Goal: Transaction & Acquisition: Book appointment/travel/reservation

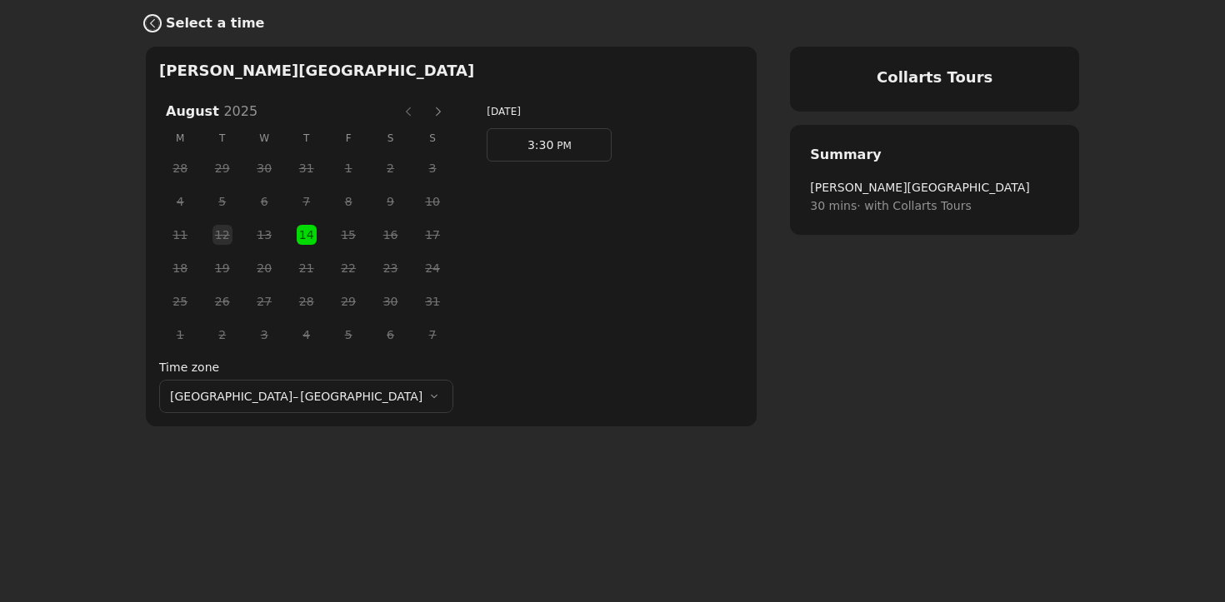
click at [152, 21] on icon "Back" at bounding box center [152, 23] width 5 height 9
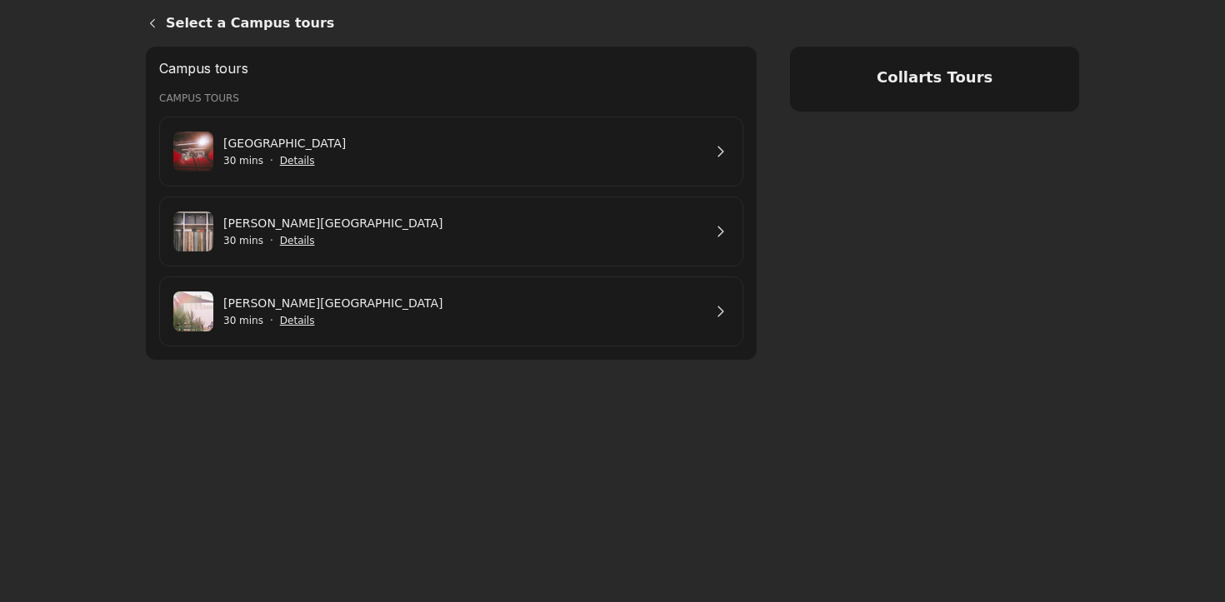
click at [342, 152] on link "[GEOGRAPHIC_DATA]" at bounding box center [462, 143] width 479 height 18
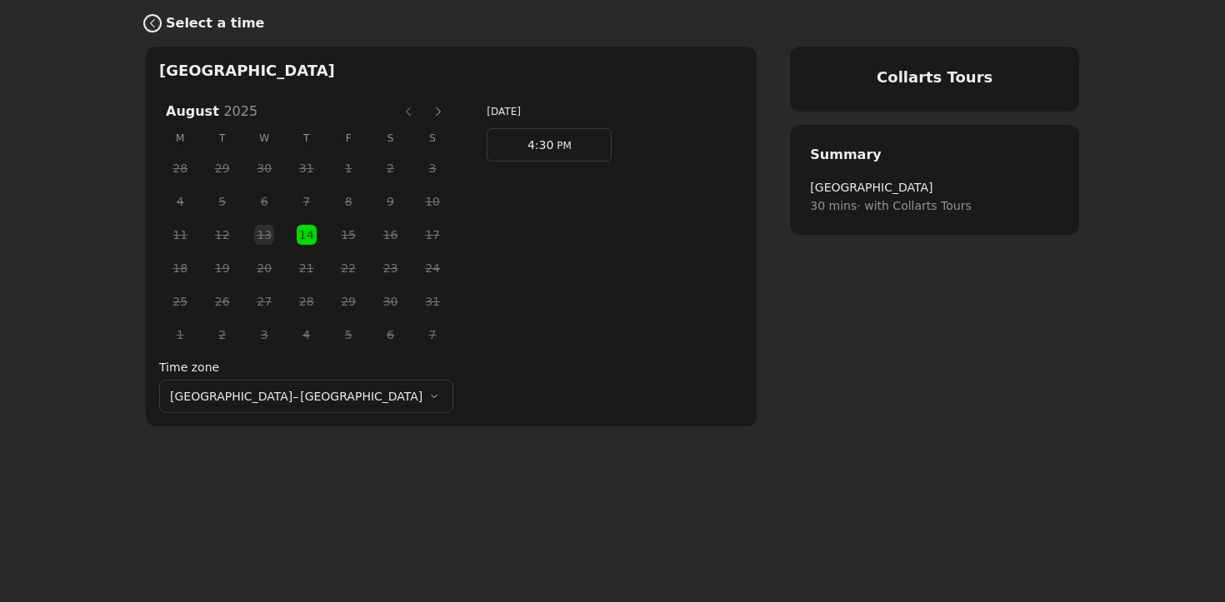
click at [155, 23] on icon "Back" at bounding box center [152, 23] width 13 height 13
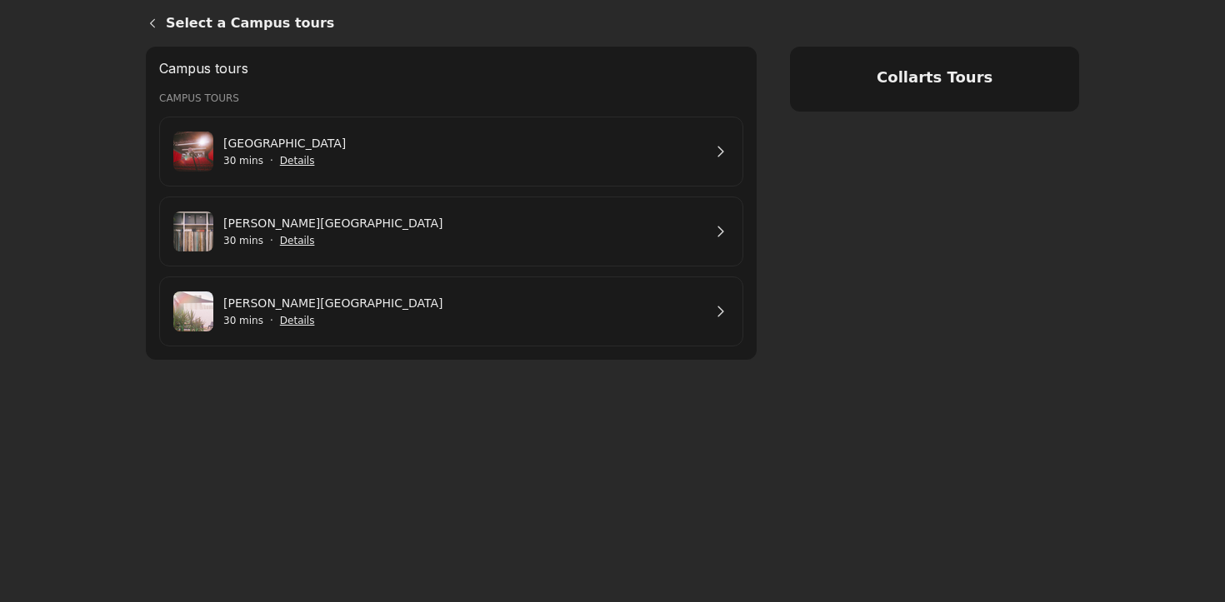
click at [336, 312] on link "[PERSON_NAME][GEOGRAPHIC_DATA]" at bounding box center [462, 303] width 479 height 18
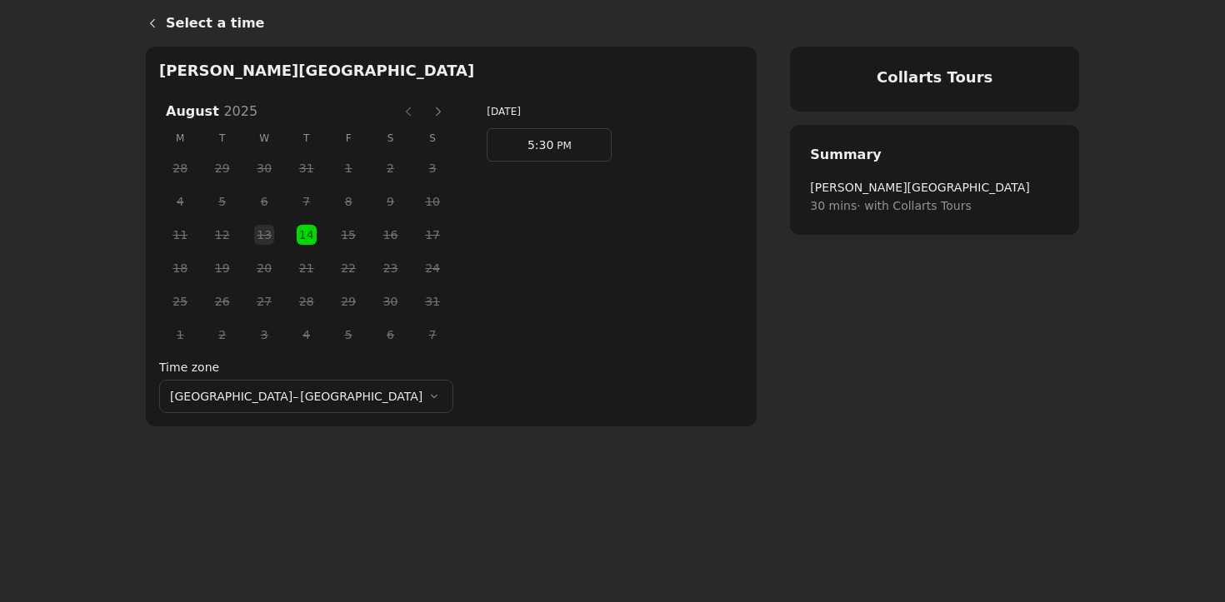
click at [425, 112] on button "Next month" at bounding box center [438, 111] width 27 height 27
click at [153, 22] on icon "Back" at bounding box center [152, 23] width 13 height 13
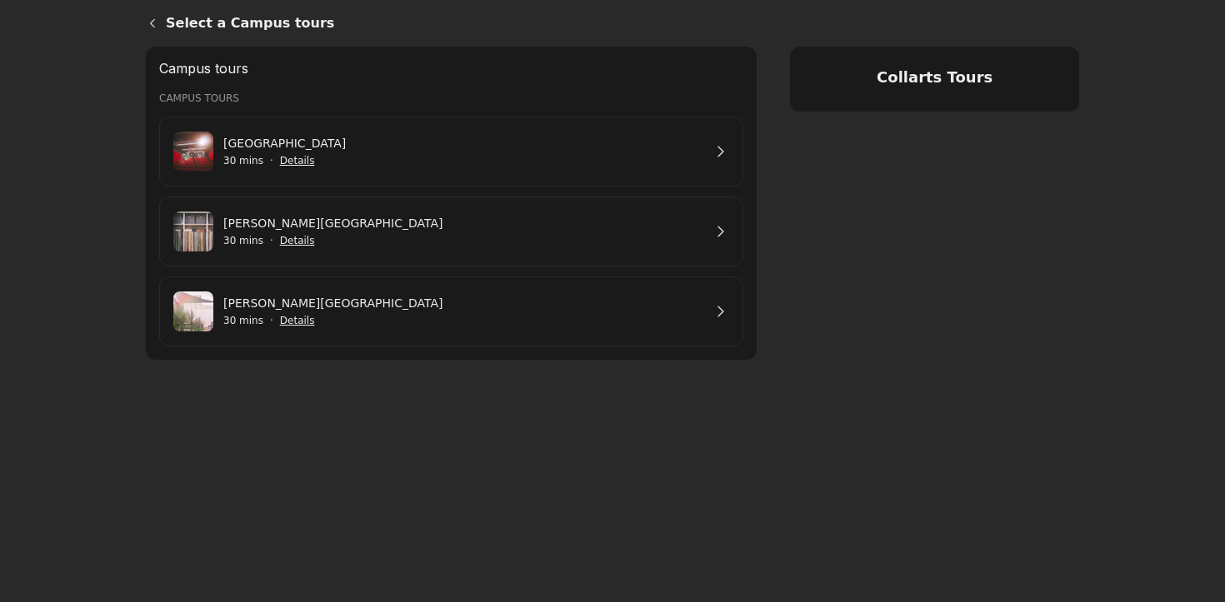
click at [284, 214] on link "[PERSON_NAME][GEOGRAPHIC_DATA]" at bounding box center [462, 223] width 479 height 18
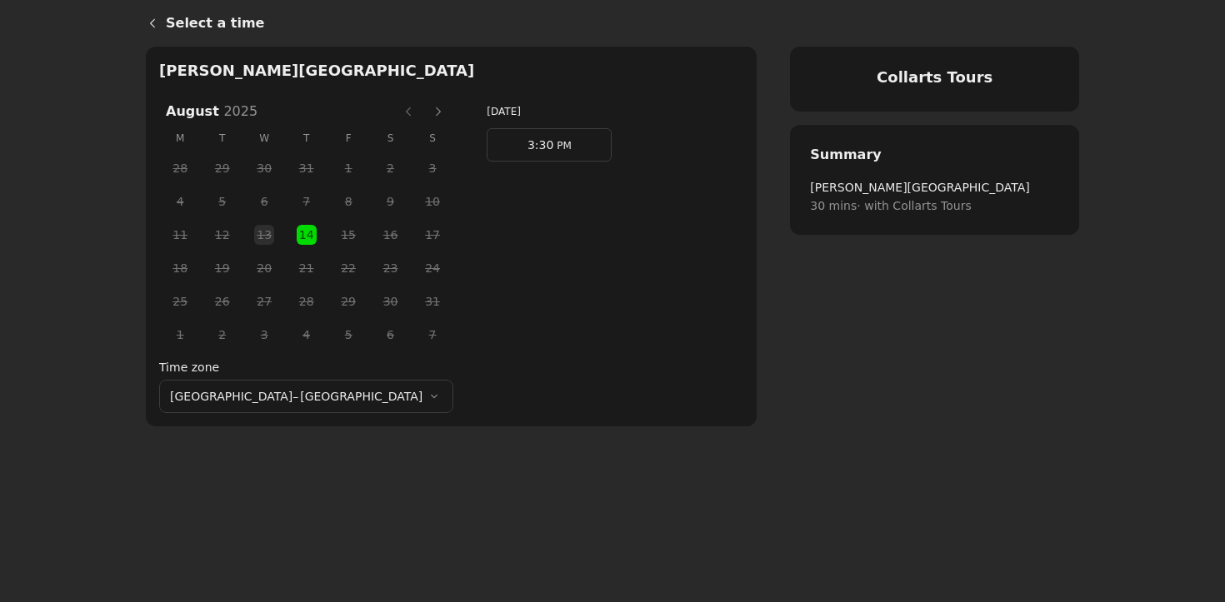
click at [425, 111] on button "Next month" at bounding box center [438, 111] width 27 height 27
click at [147, 21] on icon "Back" at bounding box center [152, 23] width 13 height 13
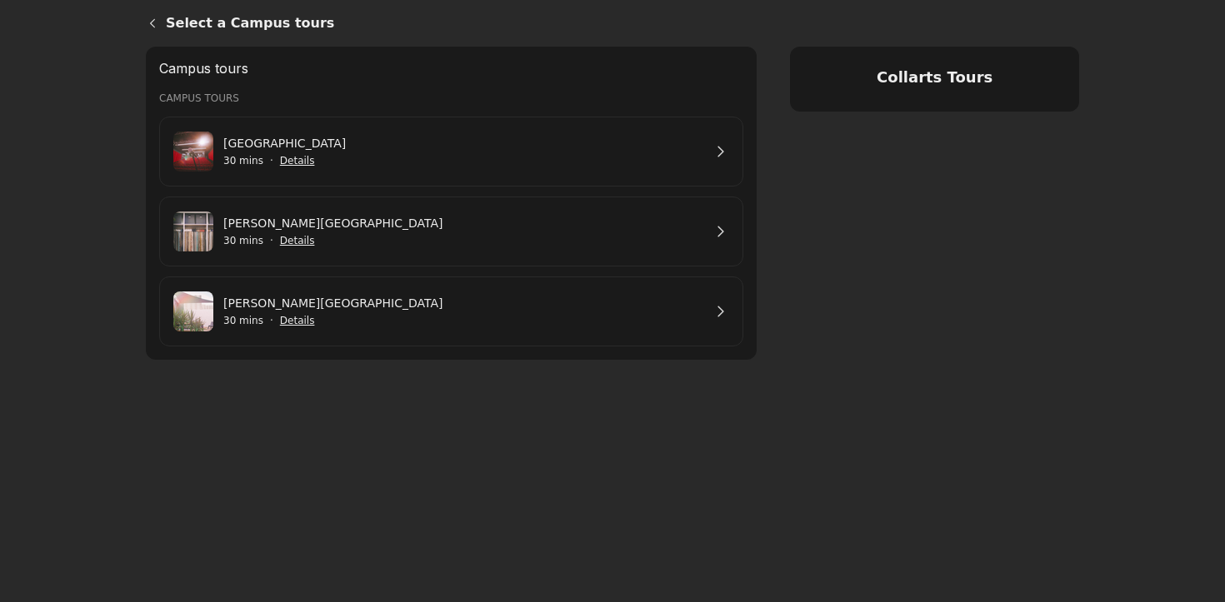
click at [506, 312] on link "[PERSON_NAME][GEOGRAPHIC_DATA]" at bounding box center [462, 303] width 479 height 18
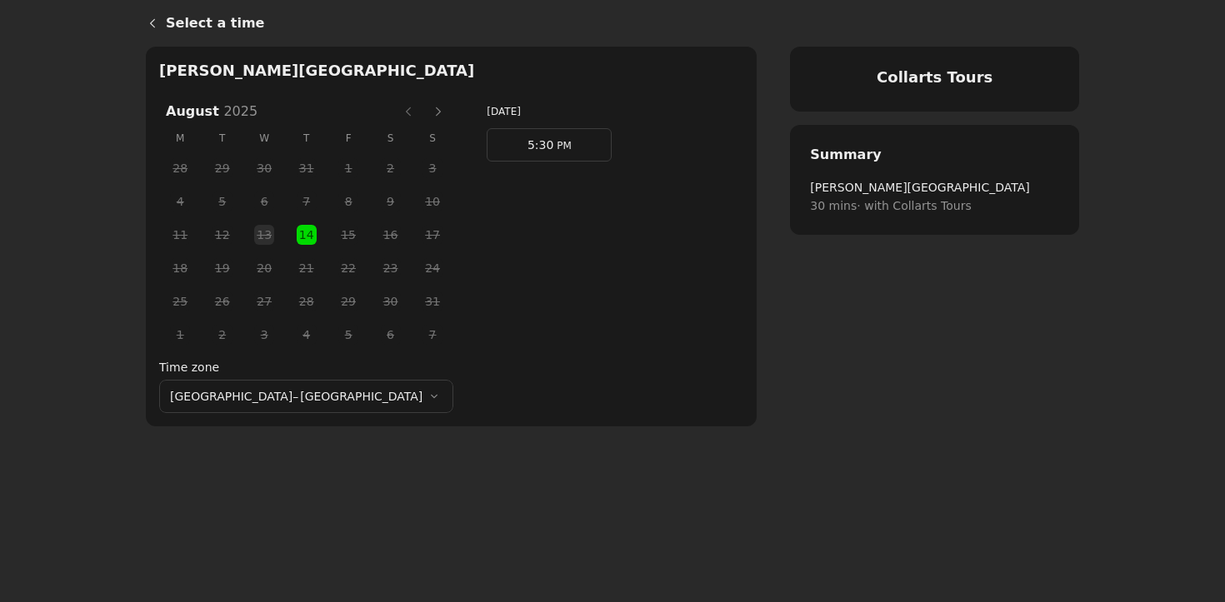
click at [425, 112] on button "Next month" at bounding box center [438, 111] width 27 height 27
click at [210, 267] on span "23" at bounding box center [222, 268] width 25 height 25
click at [487, 136] on link "3:30 PM" at bounding box center [549, 144] width 125 height 33
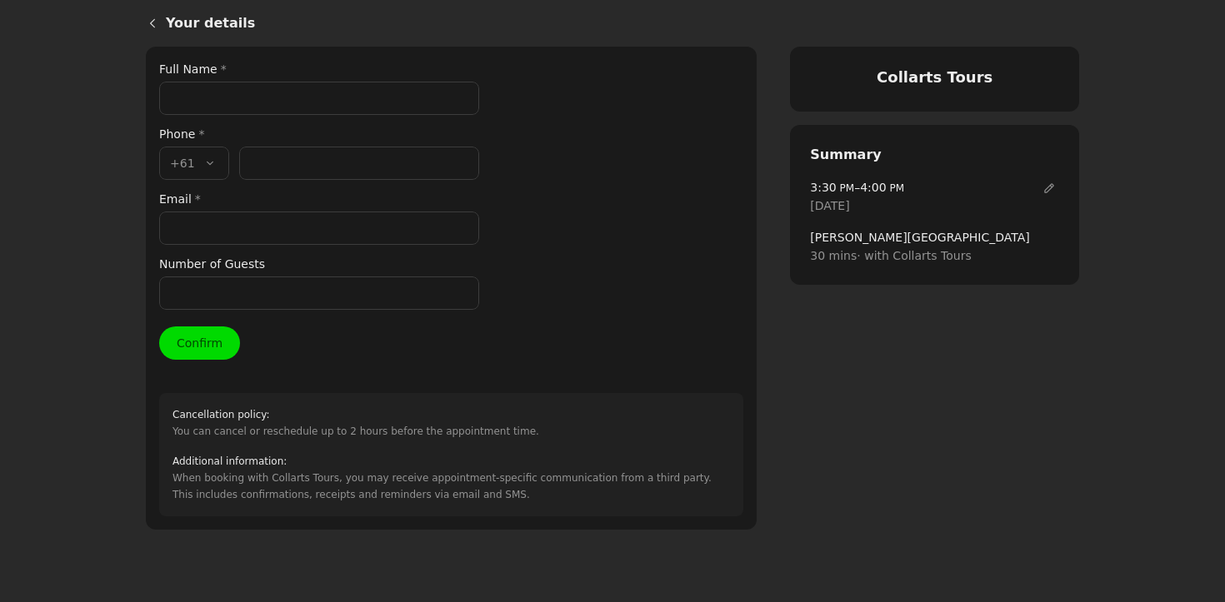
click at [271, 165] on input "Phone number *" at bounding box center [359, 163] width 240 height 33
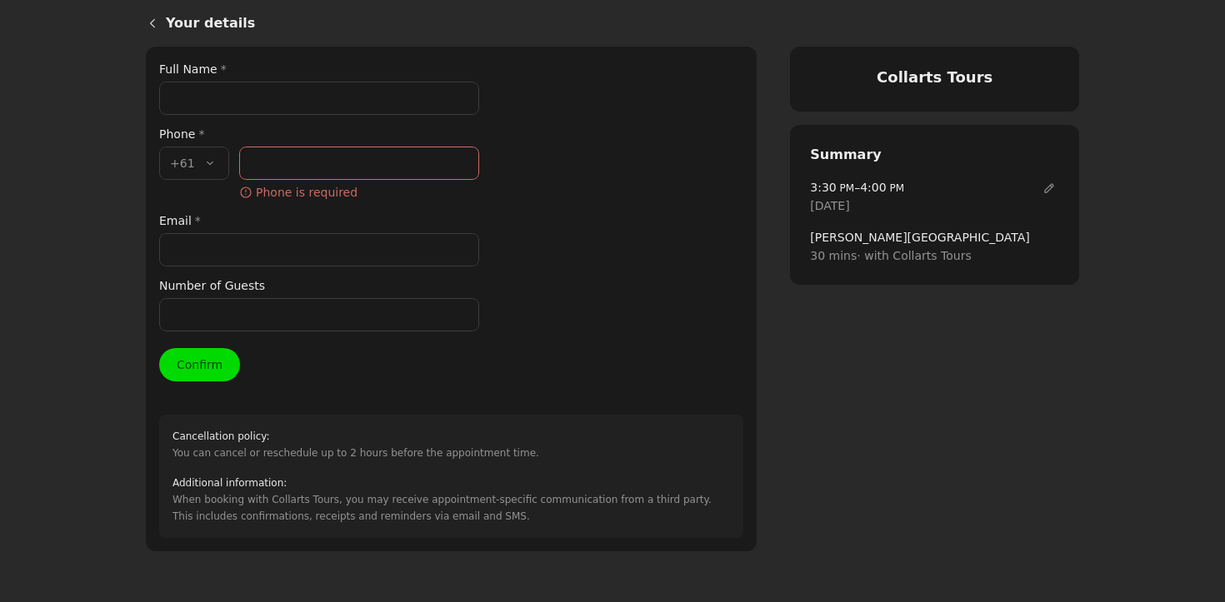
click at [270, 170] on input "Phone number *" at bounding box center [359, 163] width 240 height 33
paste input "61438886394"
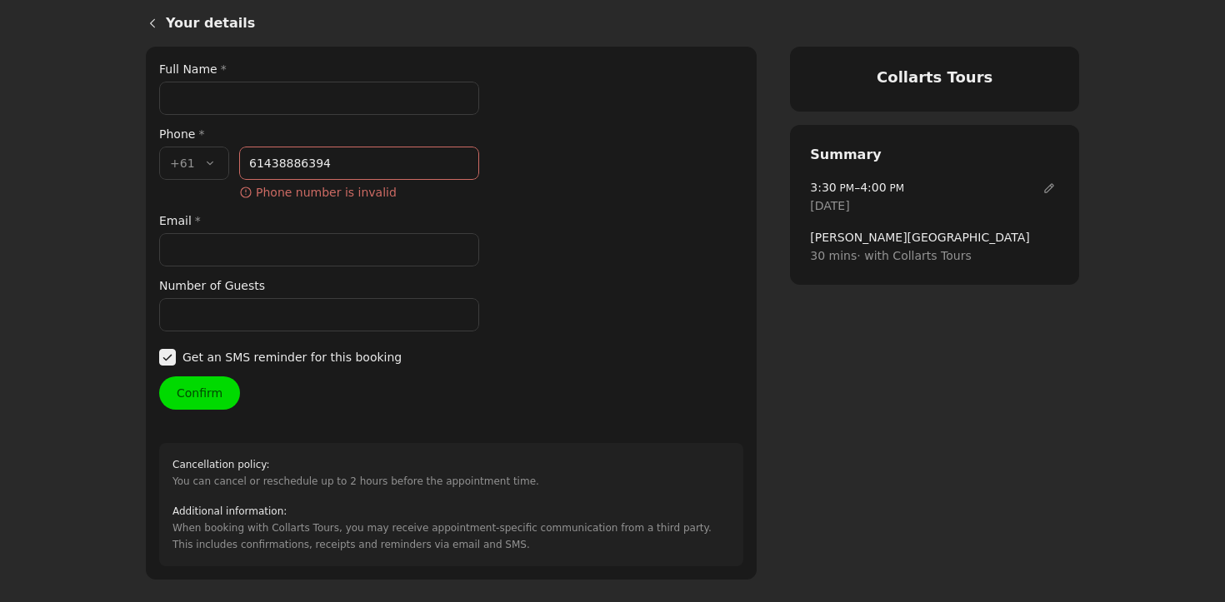
click at [255, 162] on input "61438886394" at bounding box center [359, 163] width 240 height 33
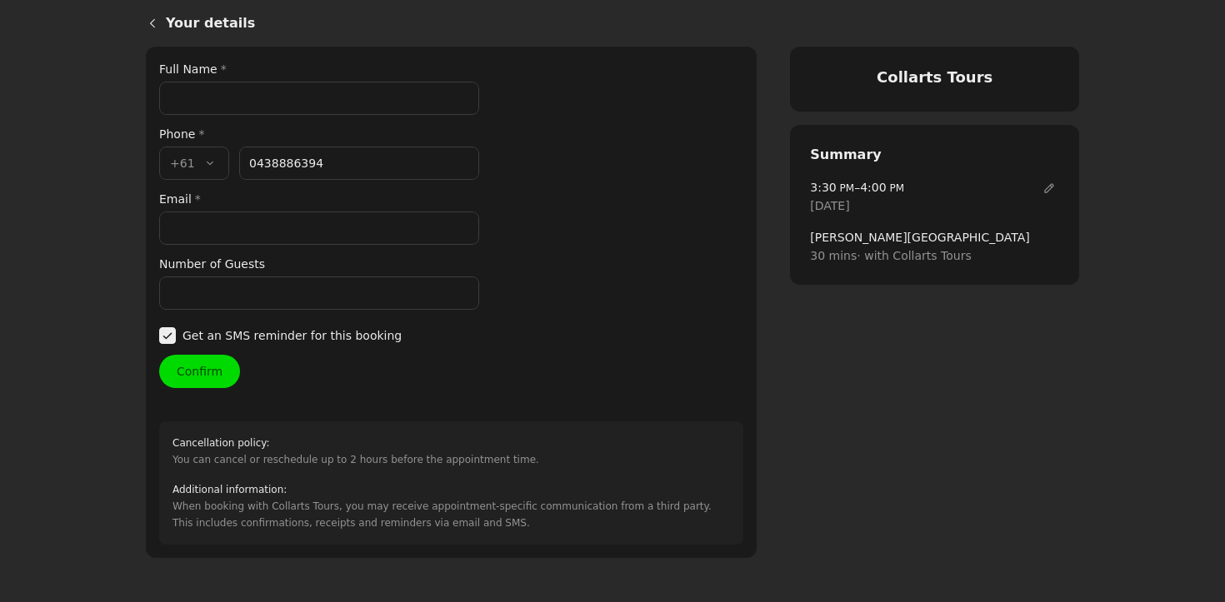
type input "438 886 394"
click at [202, 228] on input "Email *" at bounding box center [319, 228] width 320 height 33
paste input "[EMAIL_ADDRESS][DOMAIN_NAME]"
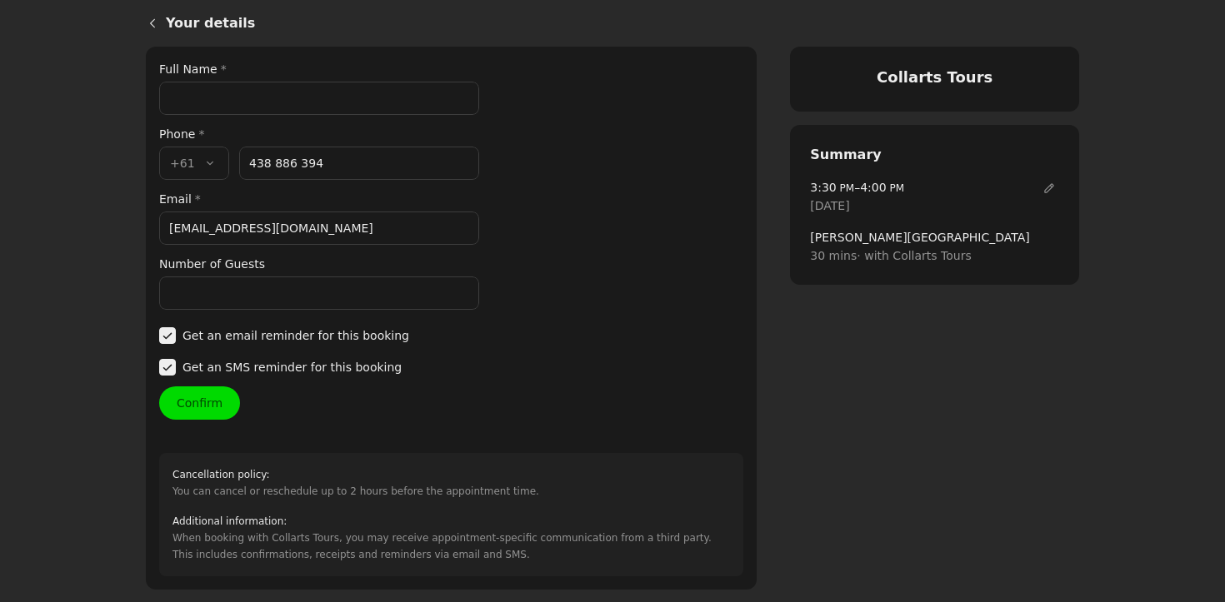
type input "[EMAIL_ADDRESS][DOMAIN_NAME]"
click at [192, 98] on input "Full Name *" at bounding box center [319, 98] width 320 height 33
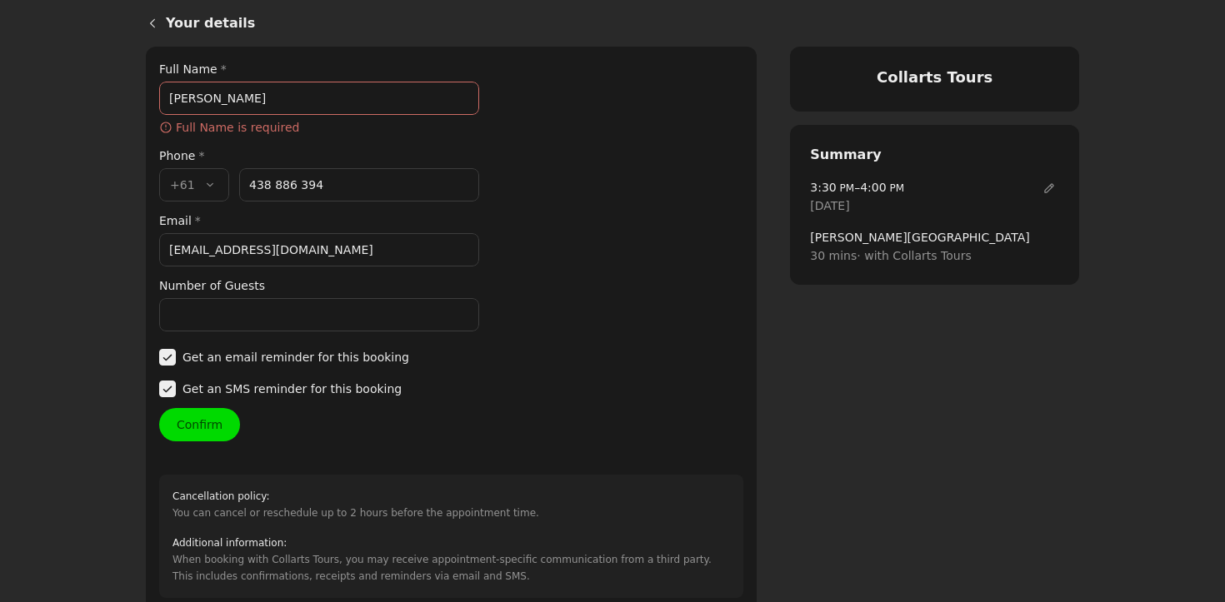
type input "[PERSON_NAME]"
click at [217, 320] on div "Your details Full Name * [PERSON_NAME] ​ Full Name is required Phone * Country …" at bounding box center [451, 329] width 584 height 538
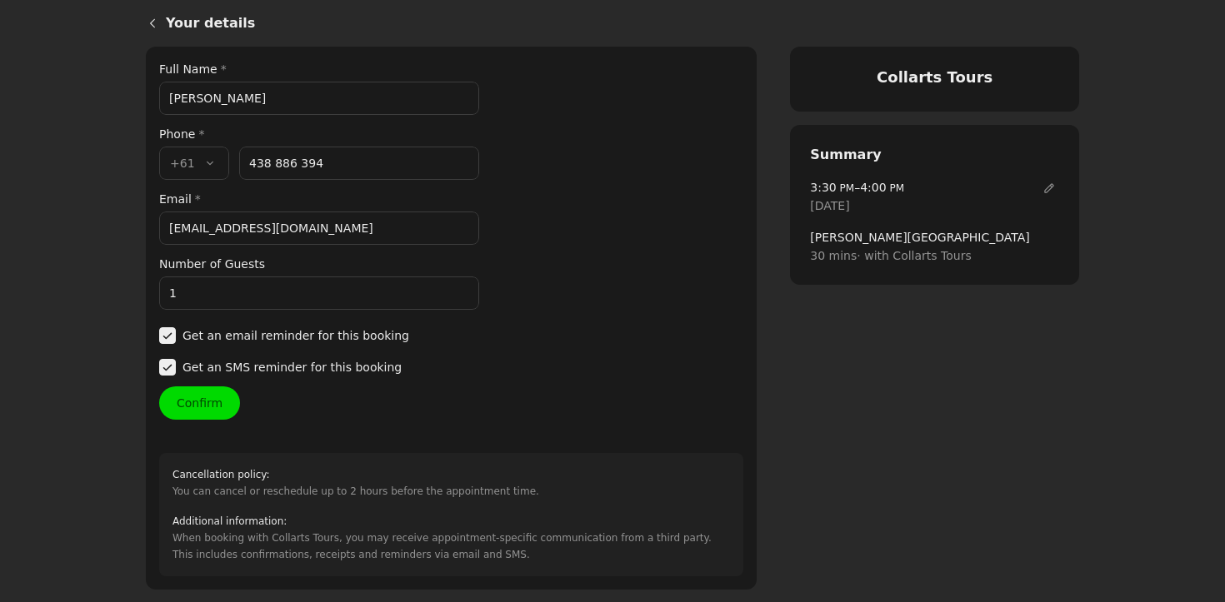
type input "1"
click at [201, 402] on button "Confirm" at bounding box center [199, 403] width 81 height 33
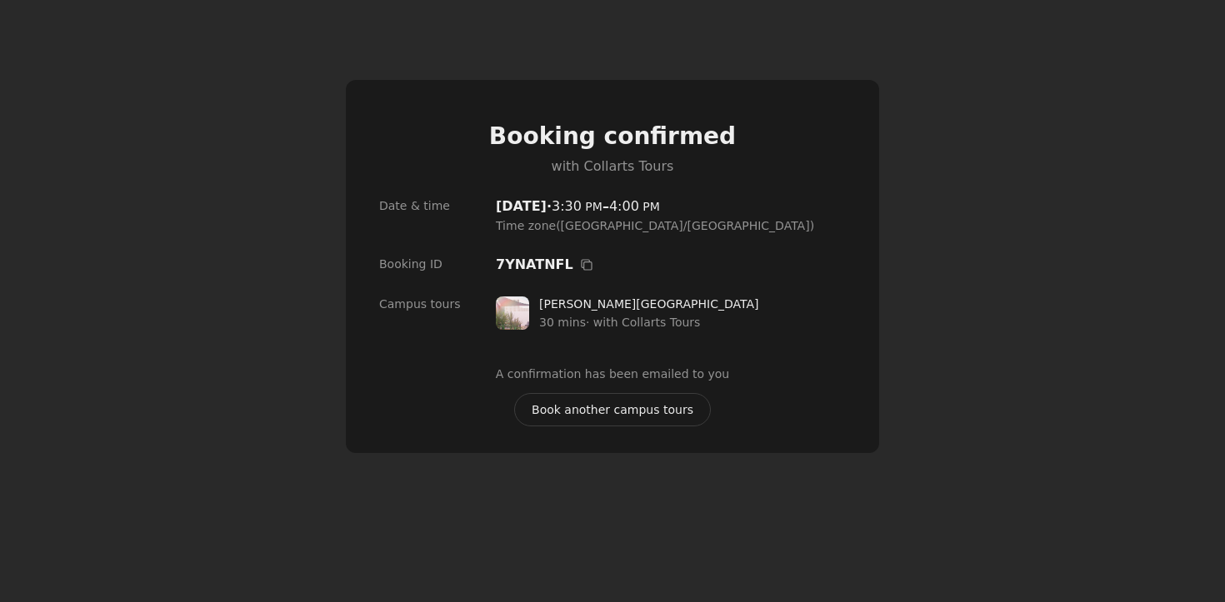
click at [594, 412] on span "Book another campus tours" at bounding box center [613, 410] width 162 height 18
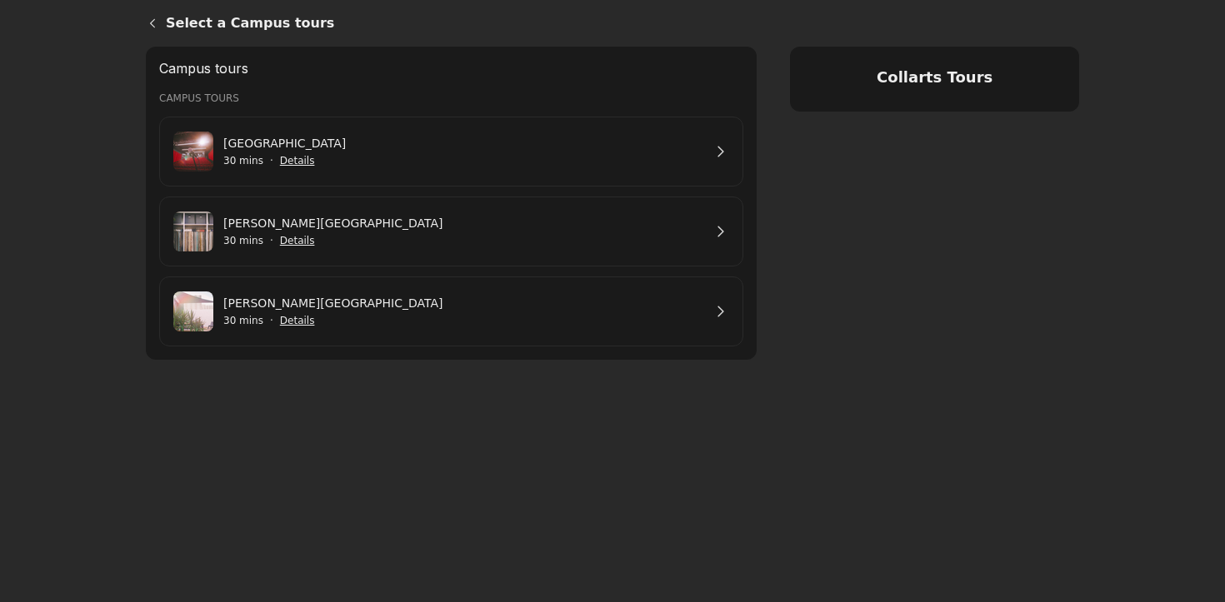
click at [329, 232] on link "[PERSON_NAME][GEOGRAPHIC_DATA]" at bounding box center [462, 223] width 479 height 18
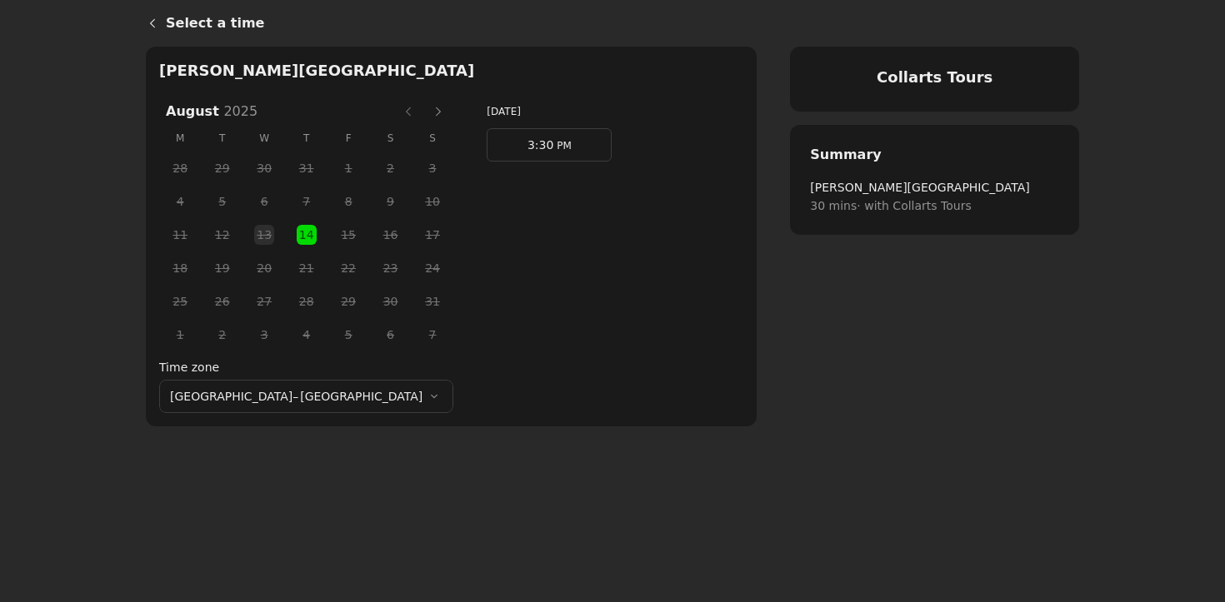
click at [425, 120] on button "Next month" at bounding box center [438, 111] width 27 height 27
click at [210, 267] on span "23" at bounding box center [222, 268] width 25 height 25
click at [487, 137] on link "4:30 PM" at bounding box center [549, 144] width 125 height 33
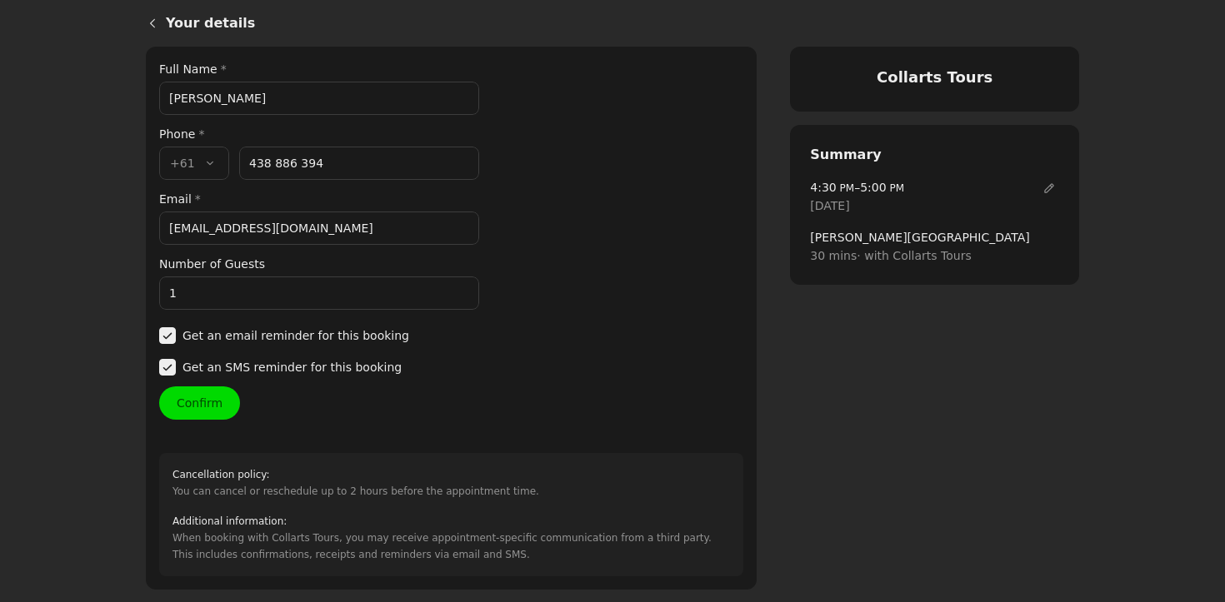
click at [202, 402] on button "Confirm" at bounding box center [199, 403] width 81 height 33
